Goal: Transaction & Acquisition: Purchase product/service

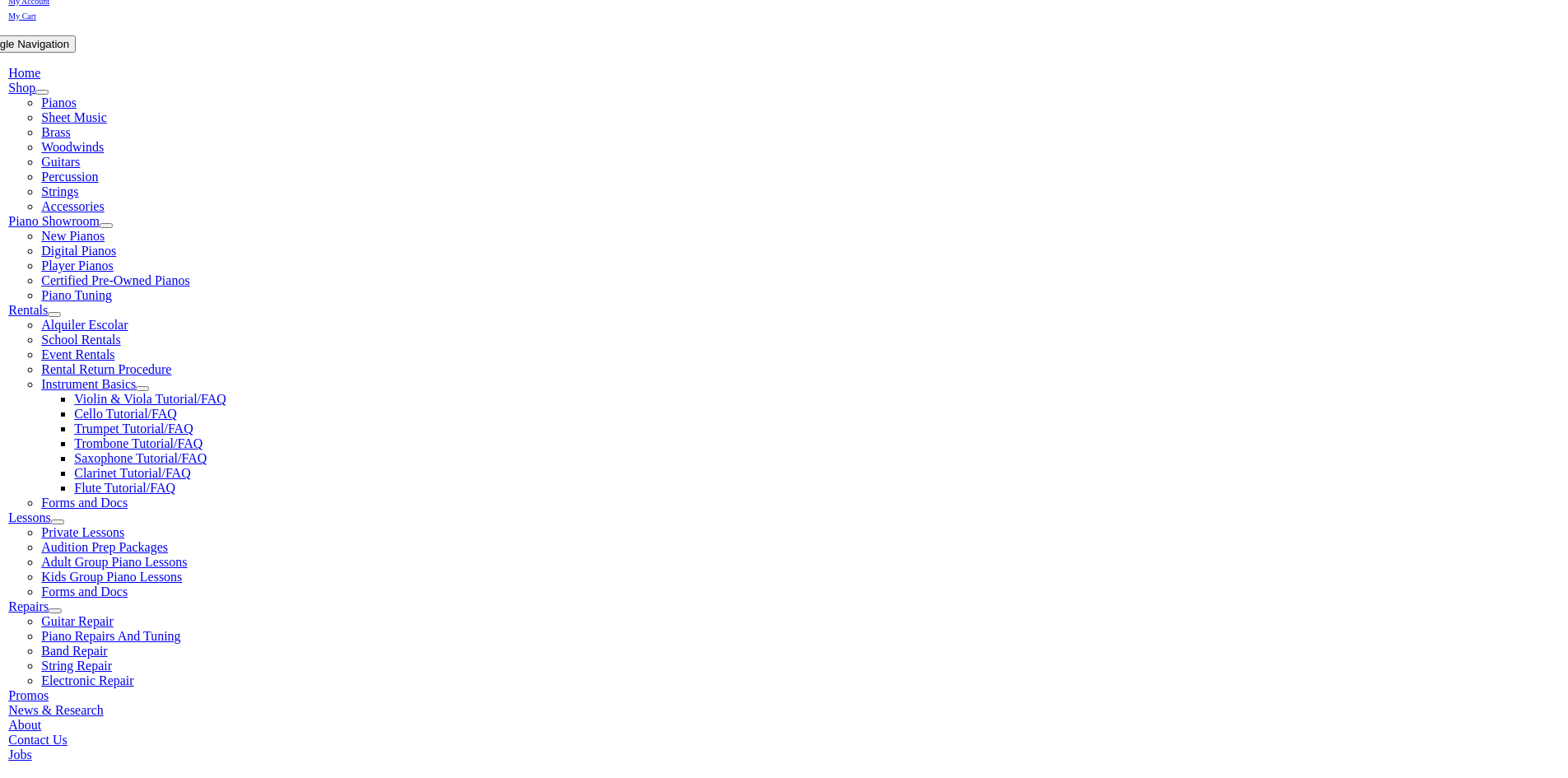
scroll to position [329, 0]
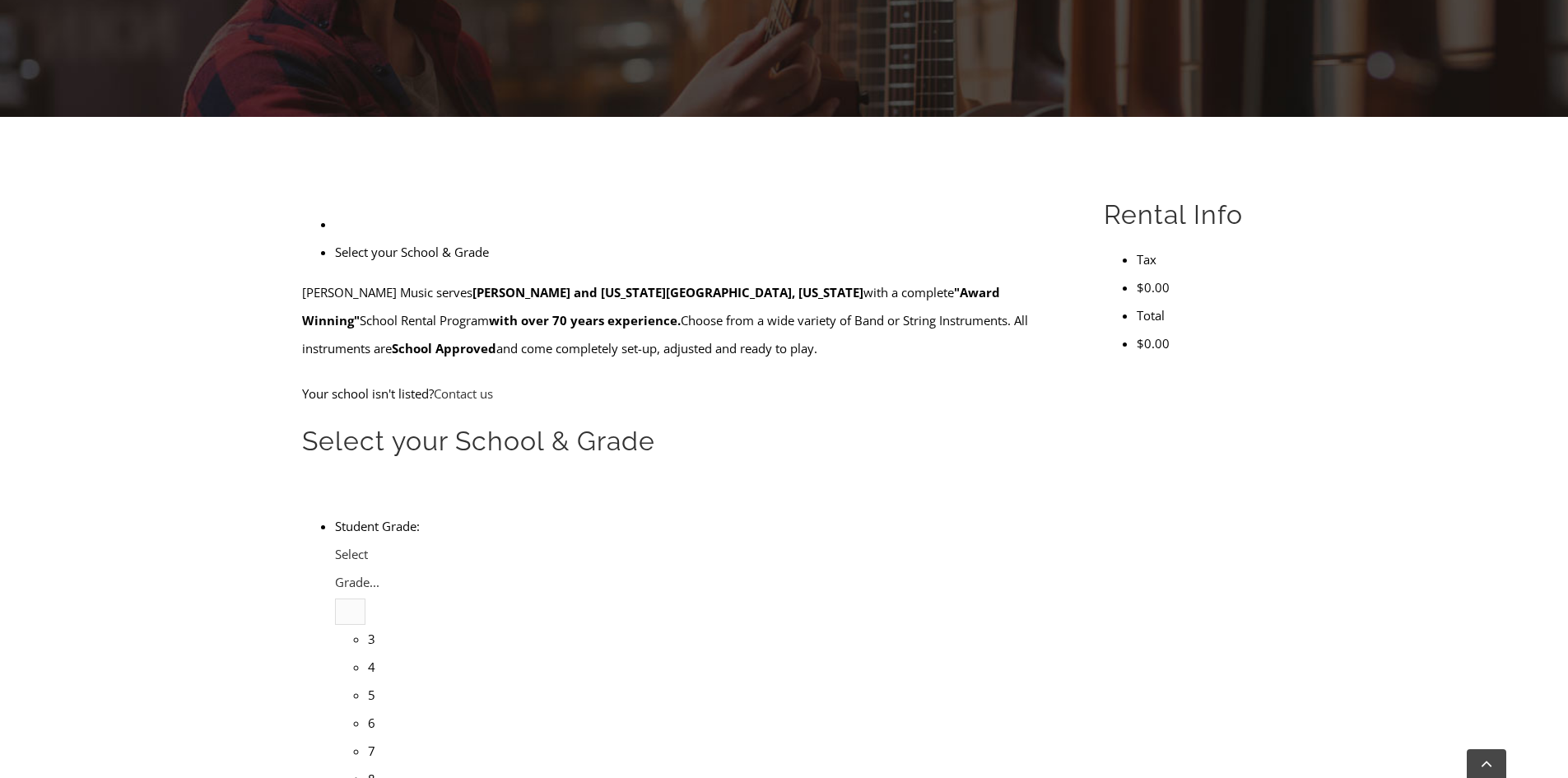
click at [368, 653] on li "4" at bounding box center [368, 666] width 0 height 28
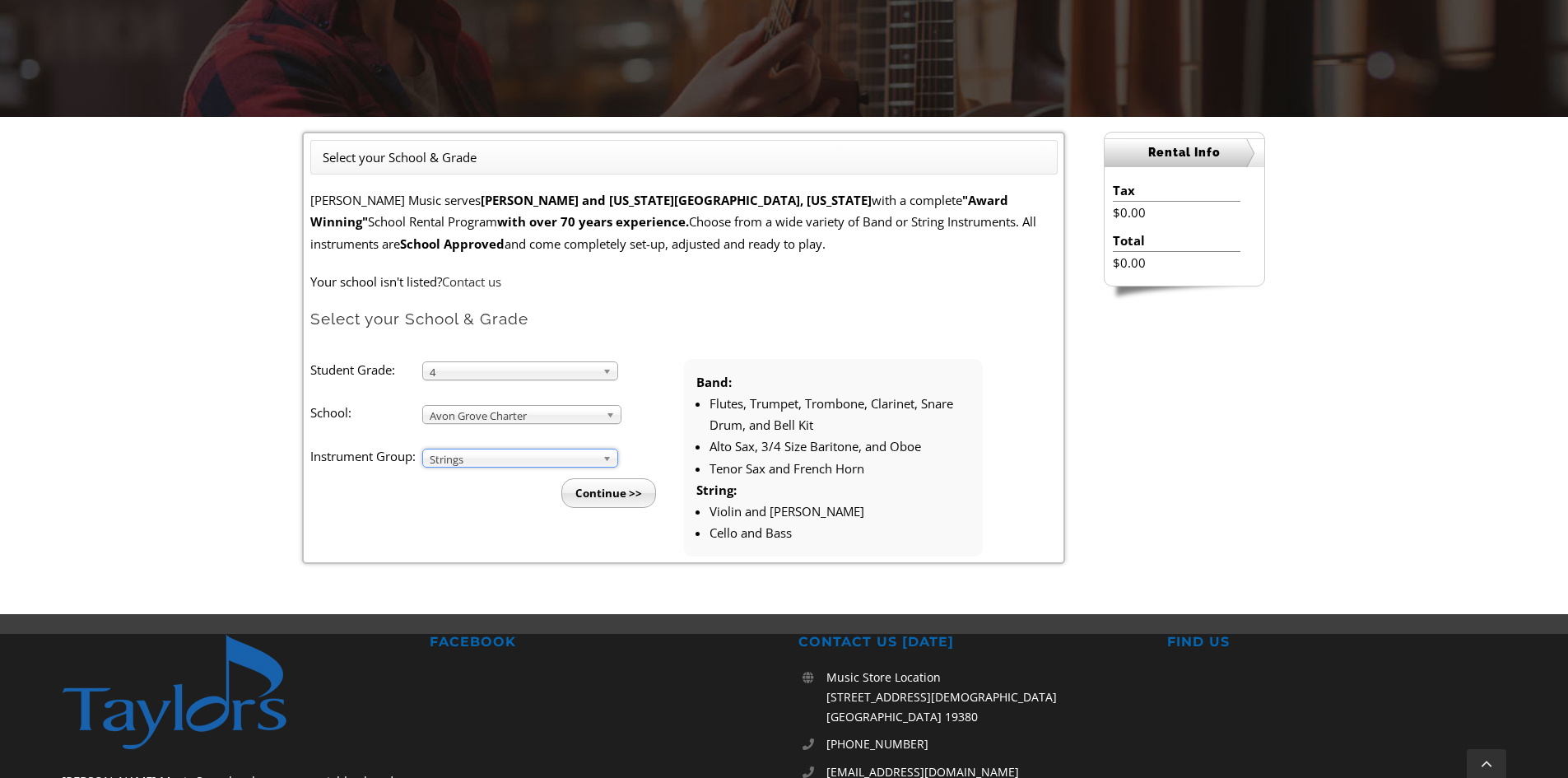
click at [605, 504] on input "Continue >>" at bounding box center [609, 493] width 95 height 30
